Goal: Communication & Community: Answer question/provide support

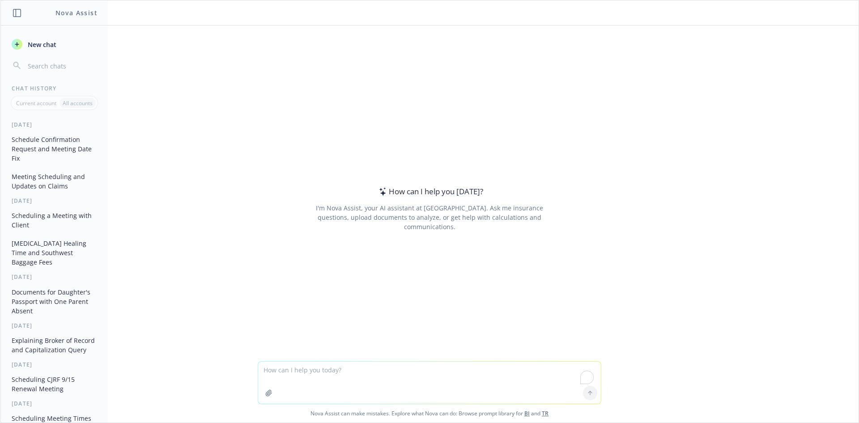
paste textarea "i AJ, Good morning! Is it possible to moved this to 10:30 am? Apologies for any…"
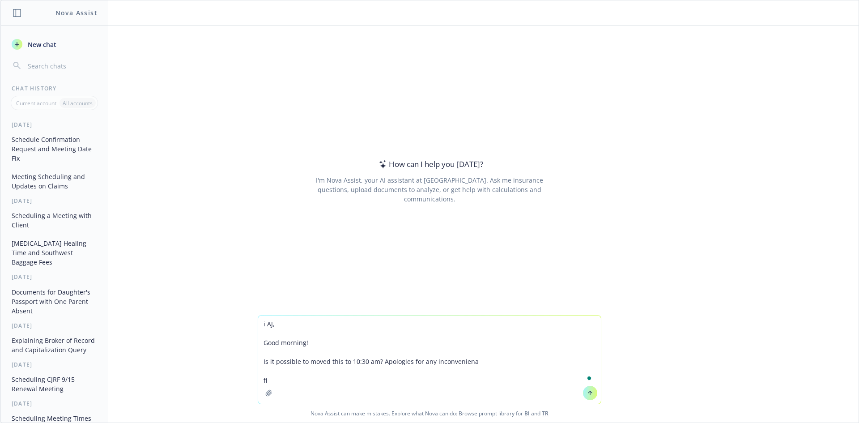
type textarea "i AJ, Good morning! Is it possible to moved this to 10:30 am? Apologies for any…"
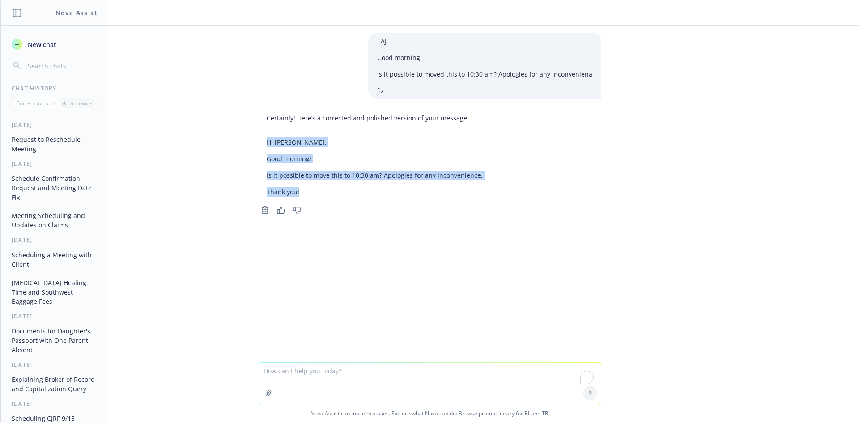
drag, startPoint x: 270, startPoint y: 144, endPoint x: 334, endPoint y: 187, distance: 77.7
click at [334, 188] on div "Certainly! Here’s a corrected and polished version of your message: Hi [PERSON_…" at bounding box center [375, 155] width 234 height 90
click at [331, 187] on div "Certainly! Here’s a corrected and polished version of your message: Hi [PERSON_…" at bounding box center [375, 155] width 234 height 90
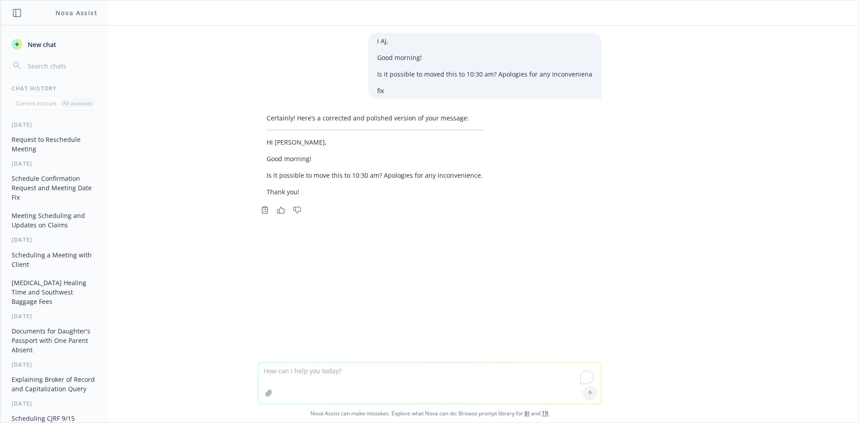
click at [303, 188] on p "Thank you!" at bounding box center [375, 191] width 216 height 9
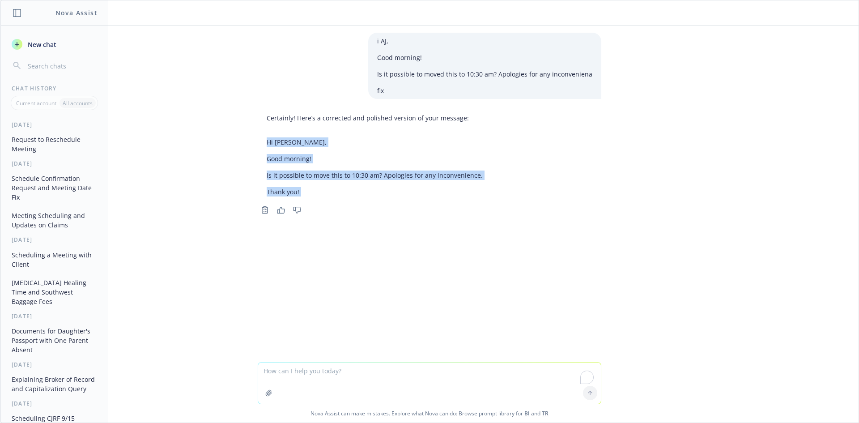
drag, startPoint x: 303, startPoint y: 188, endPoint x: 251, endPoint y: 140, distance: 71.3
click at [251, 140] on div "Certainly! Here’s a corrected and polished version of your message: Hi [PERSON_…" at bounding box center [430, 163] width 358 height 107
copy div "Hi [PERSON_NAME], Good morning! Is it possible to move this to 10:30 am? Apolog…"
